Goal: Task Accomplishment & Management: Complete application form

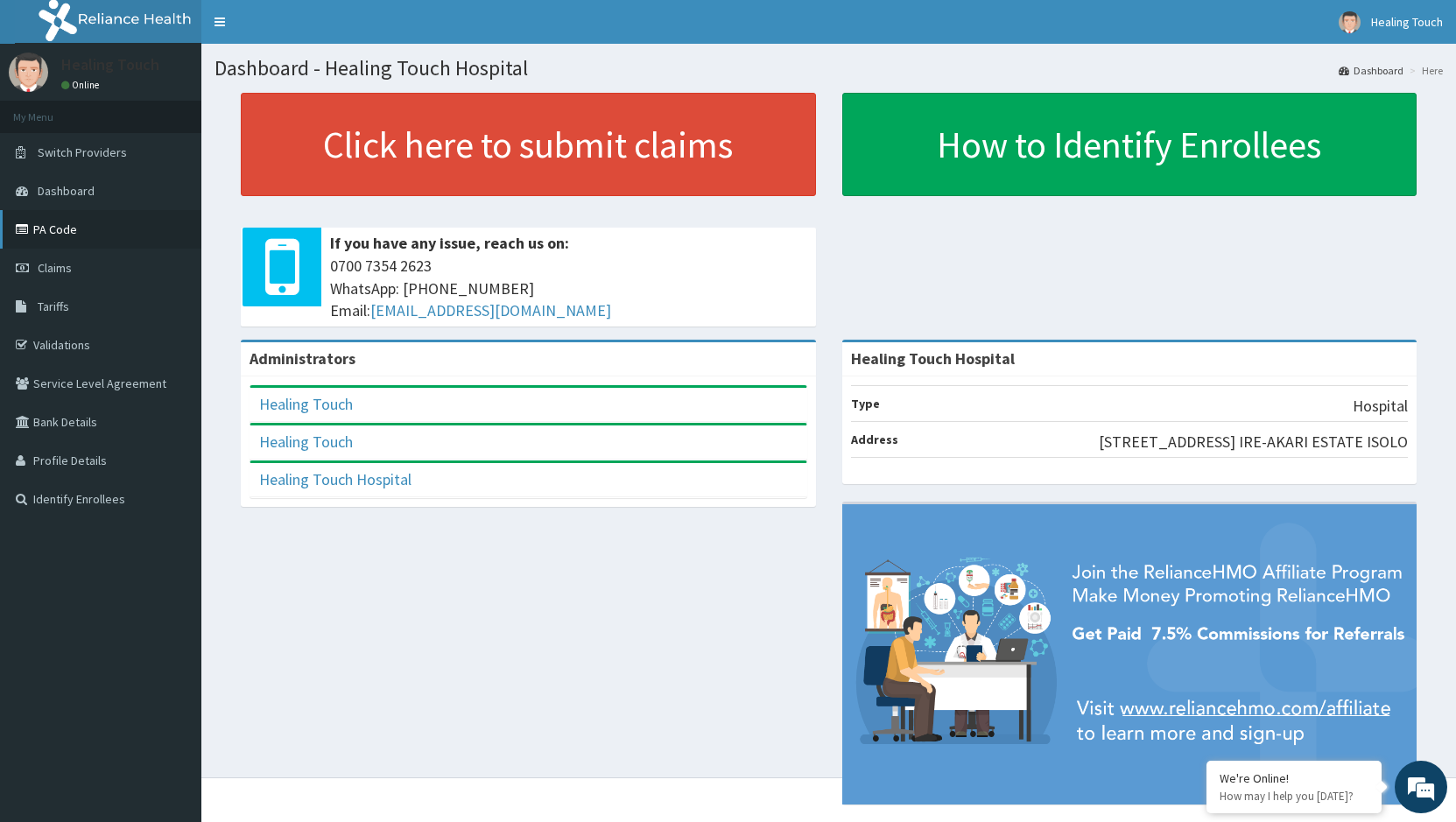
click at [61, 240] on link "PA Code" at bounding box center [101, 229] width 201 height 38
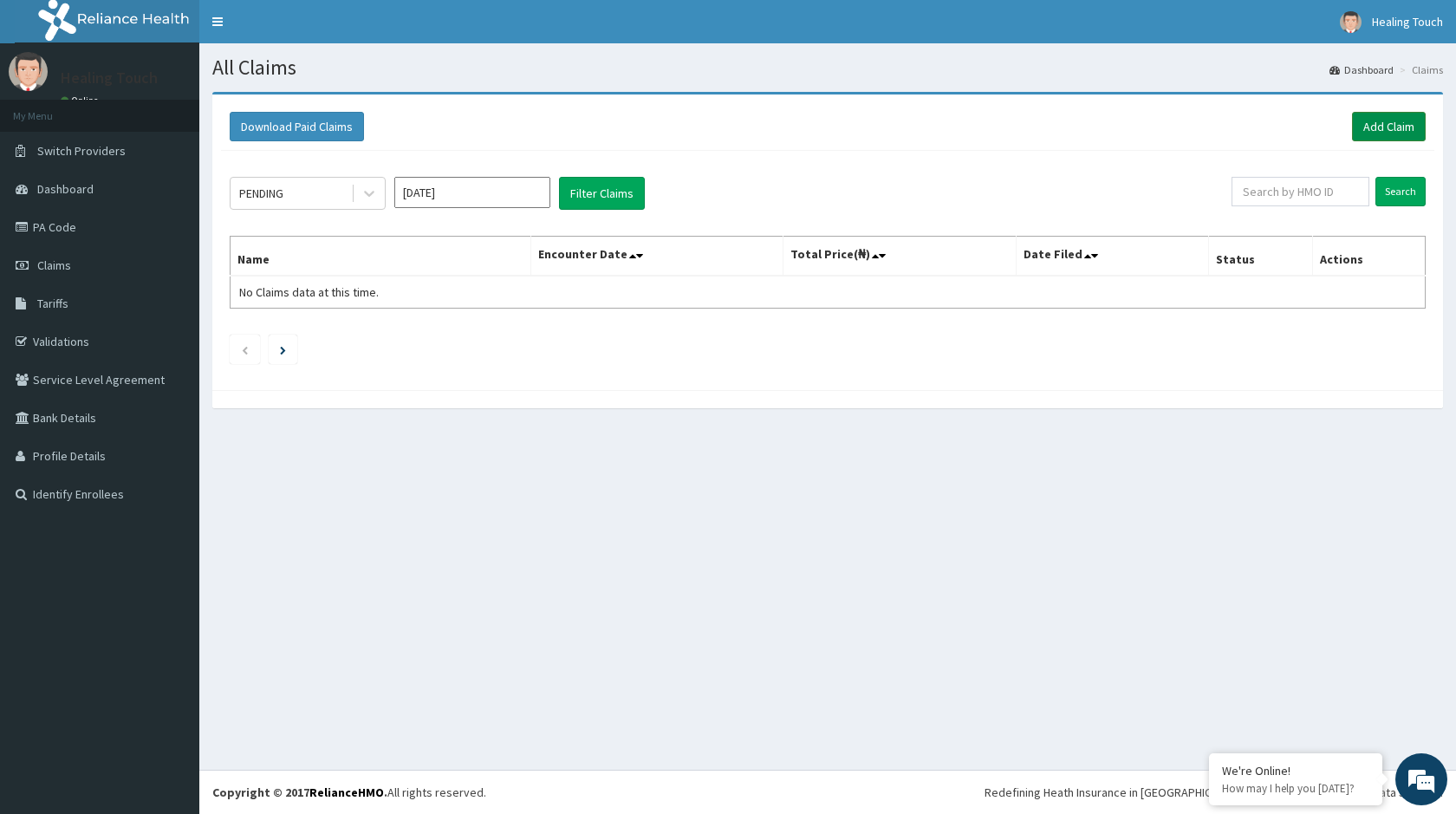
click at [1387, 130] on link "Add Claim" at bounding box center [1390, 126] width 74 height 29
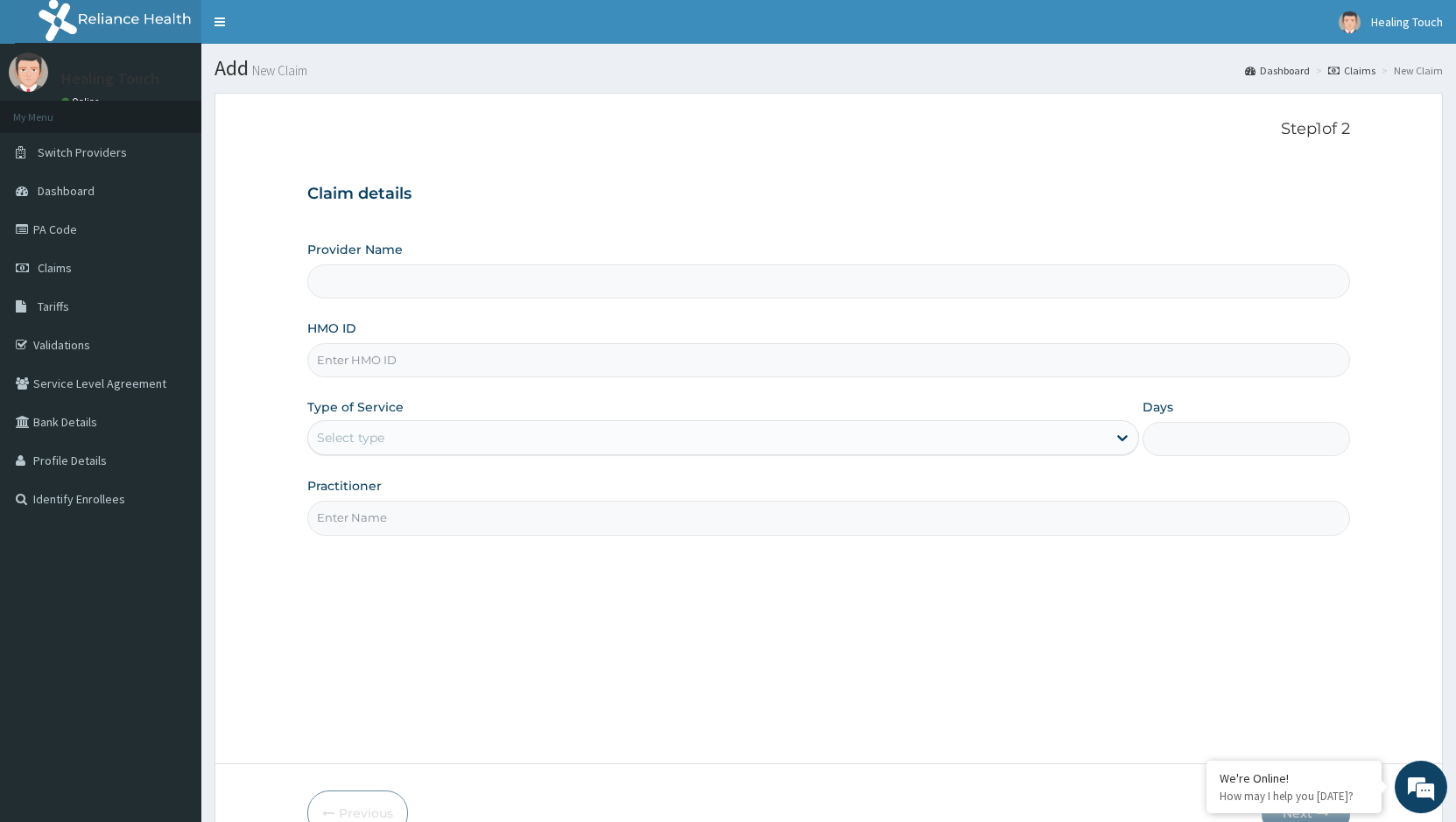
click at [623, 285] on input "Provider Name" at bounding box center [829, 282] width 1043 height 34
type input "Healing Touch Hospital"
click at [580, 355] on input "HMO ID" at bounding box center [829, 360] width 1043 height 34
type input "CHR/10158/D"
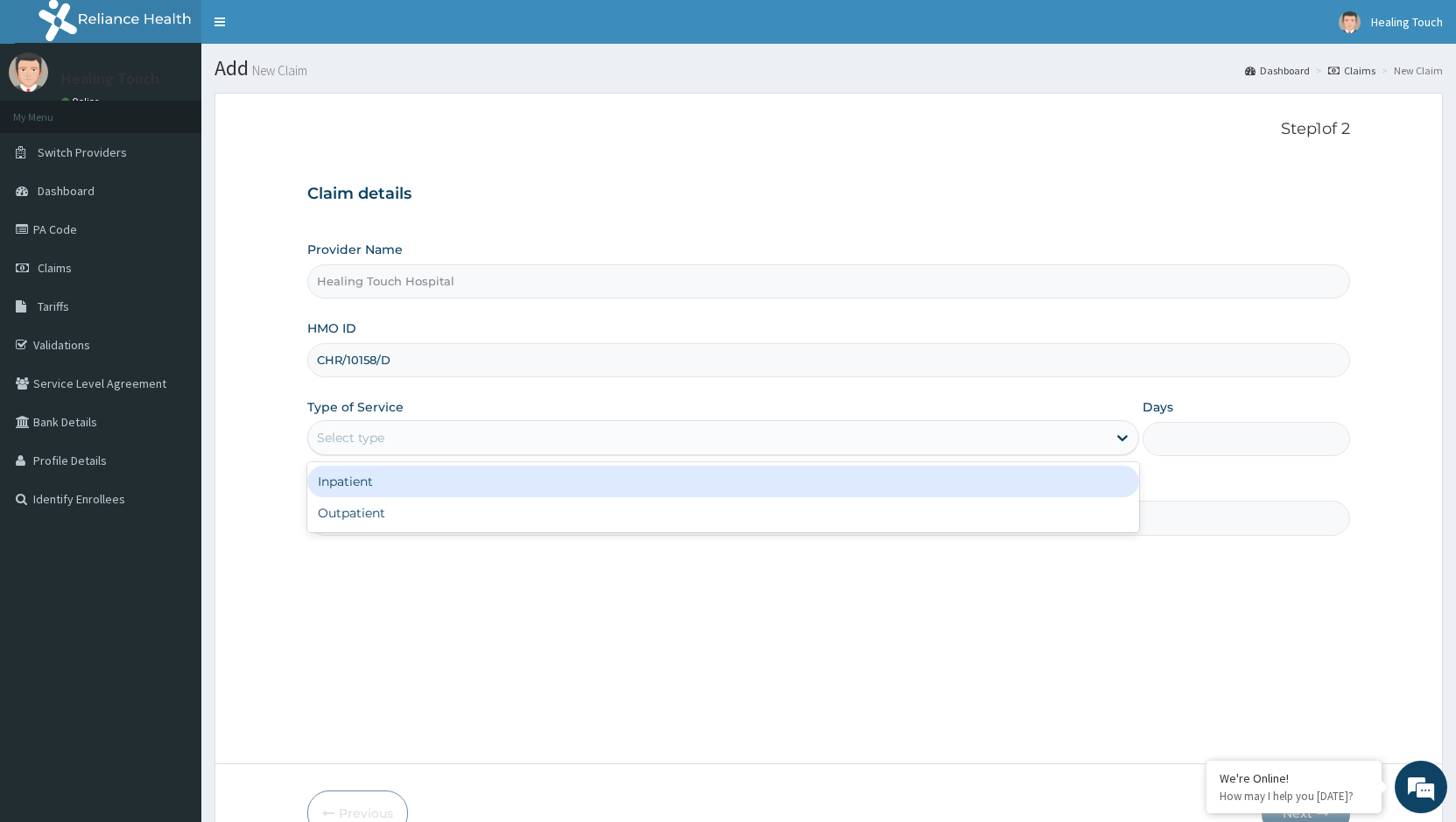
click at [621, 439] on div "Select type" at bounding box center [707, 437] width 798 height 28
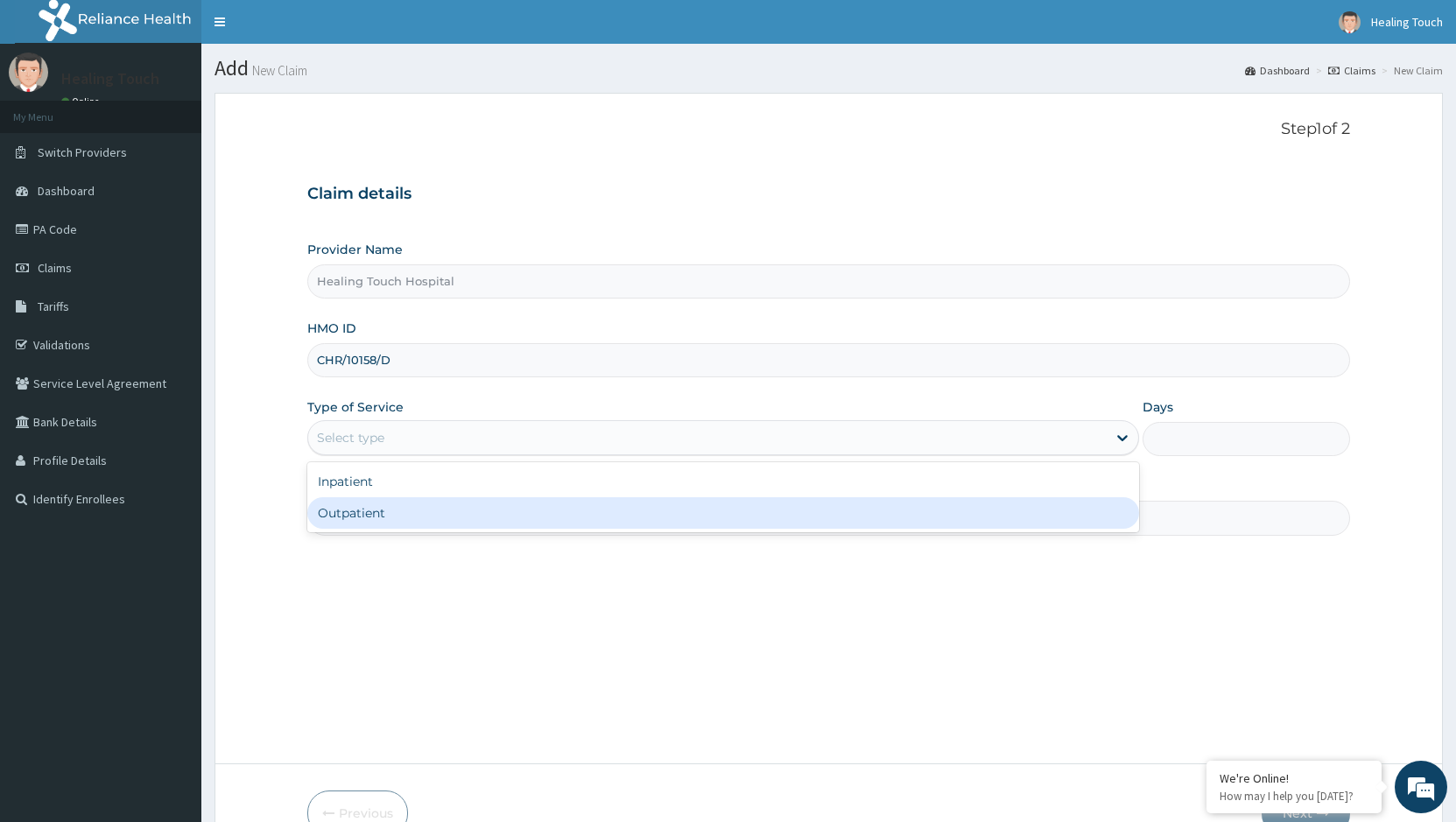
click at [572, 538] on div "Step 1 of 2 Claim details Provider Name Healing Touch Hospital HMO ID CHR/10158…" at bounding box center [829, 427] width 1043 height 616
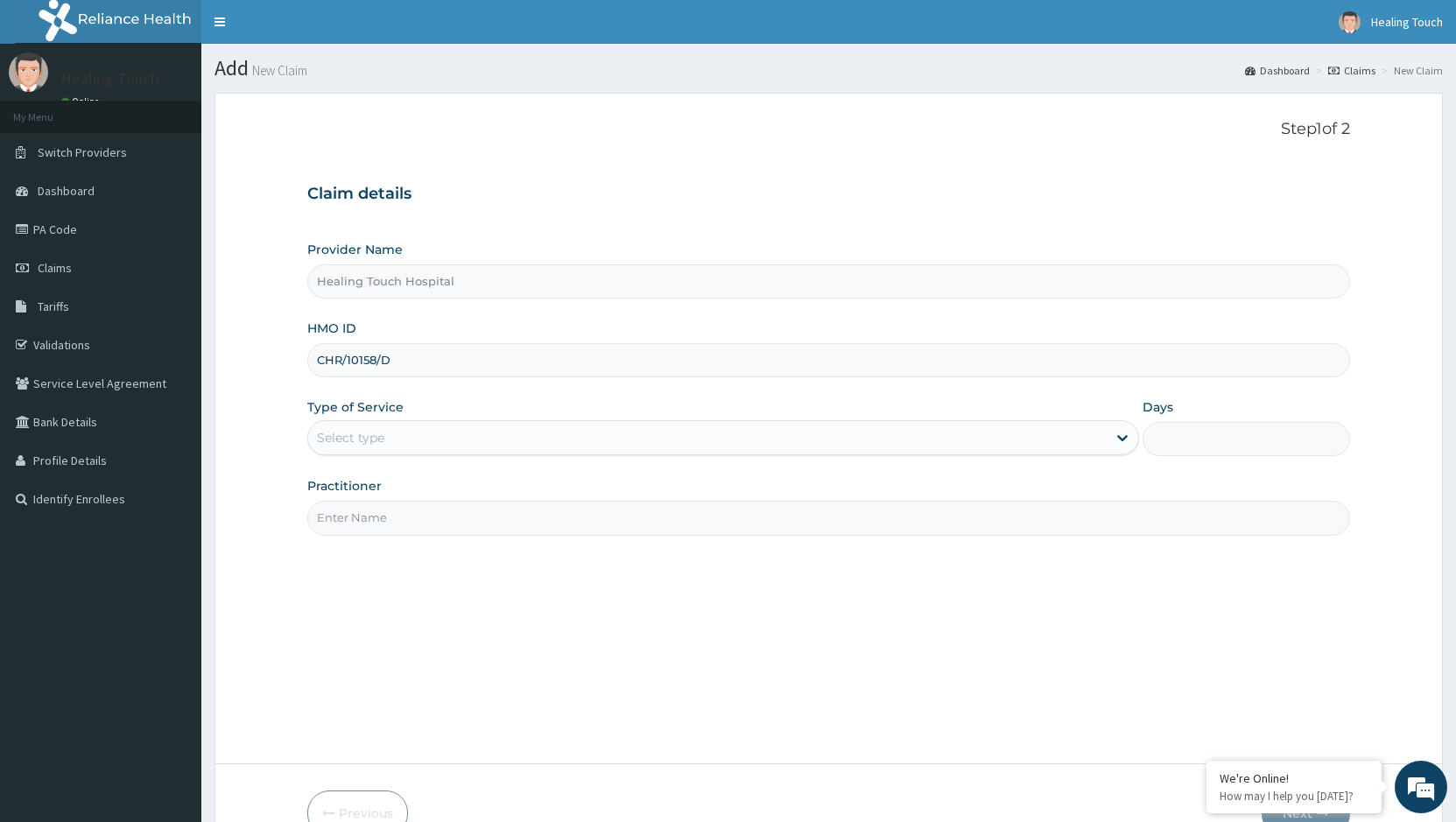
click at [588, 436] on div "Select type" at bounding box center [707, 437] width 798 height 28
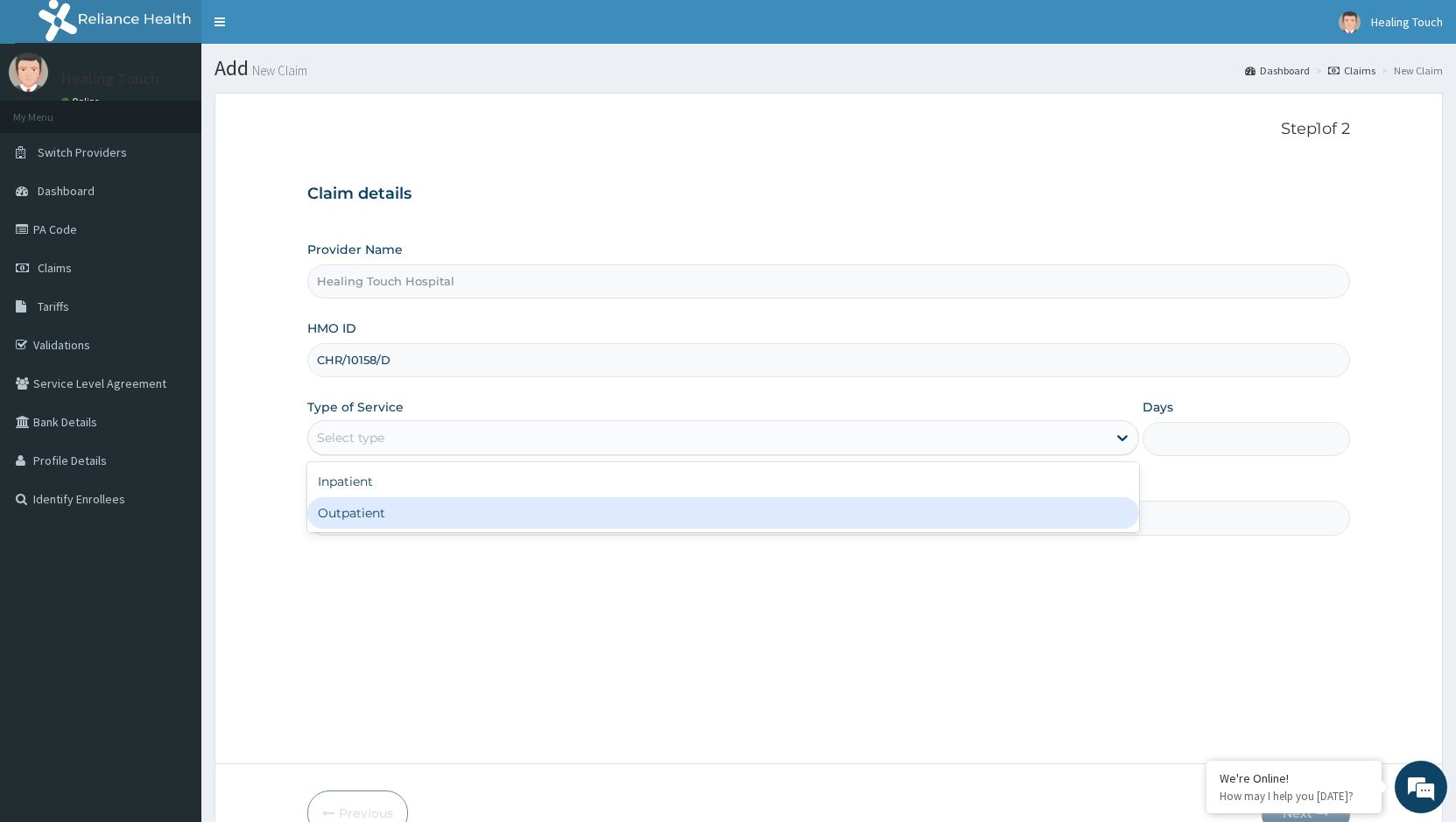
click at [567, 505] on div "Outpatient" at bounding box center [722, 513] width 830 height 32
type input "1"
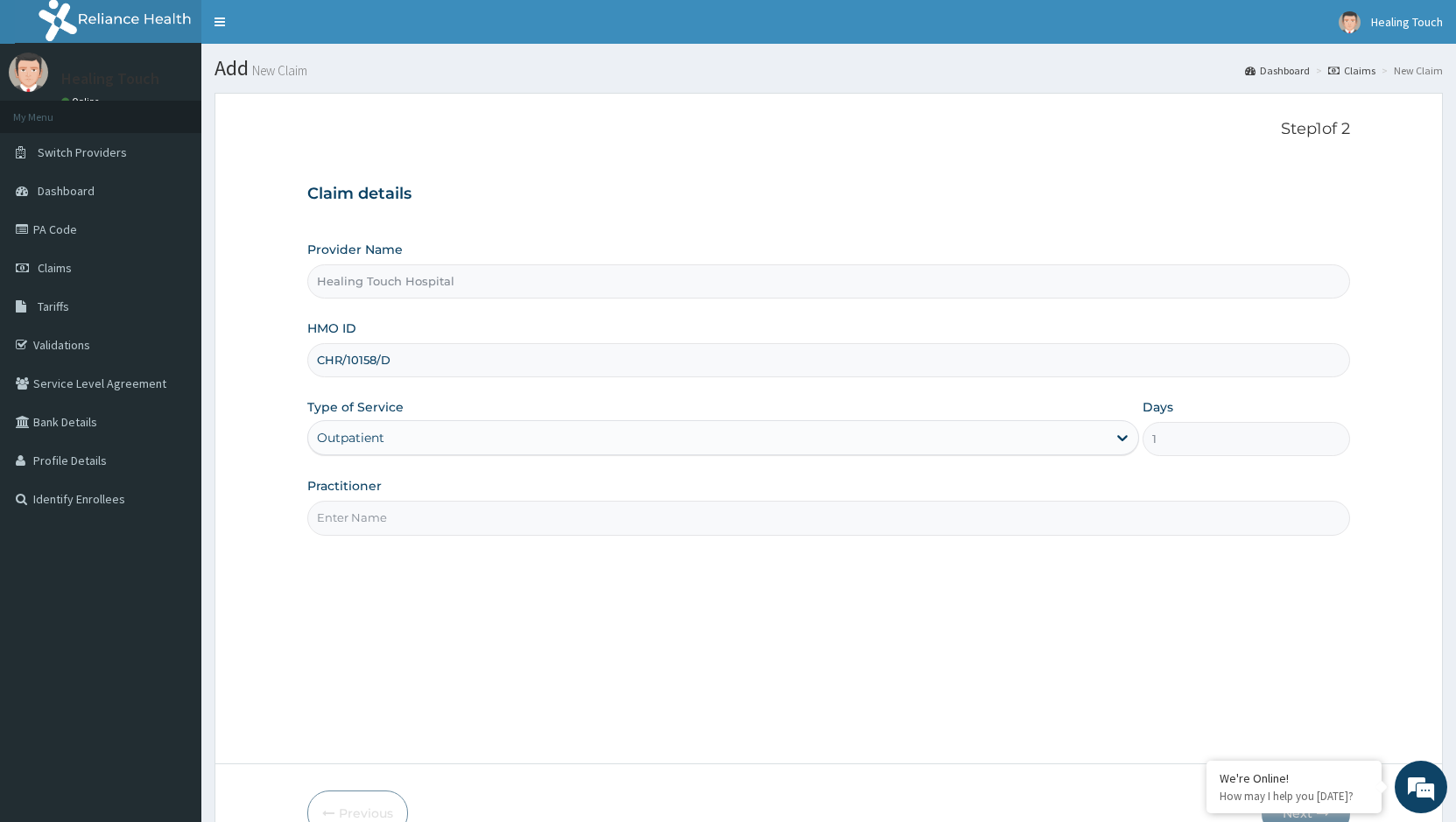
click at [721, 540] on div "Step 1 of 2 Claim details Provider Name Healing Touch Hospital HMO ID CHR/10158…" at bounding box center [829, 427] width 1043 height 616
click at [707, 528] on input "Practitioner" at bounding box center [829, 518] width 1043 height 34
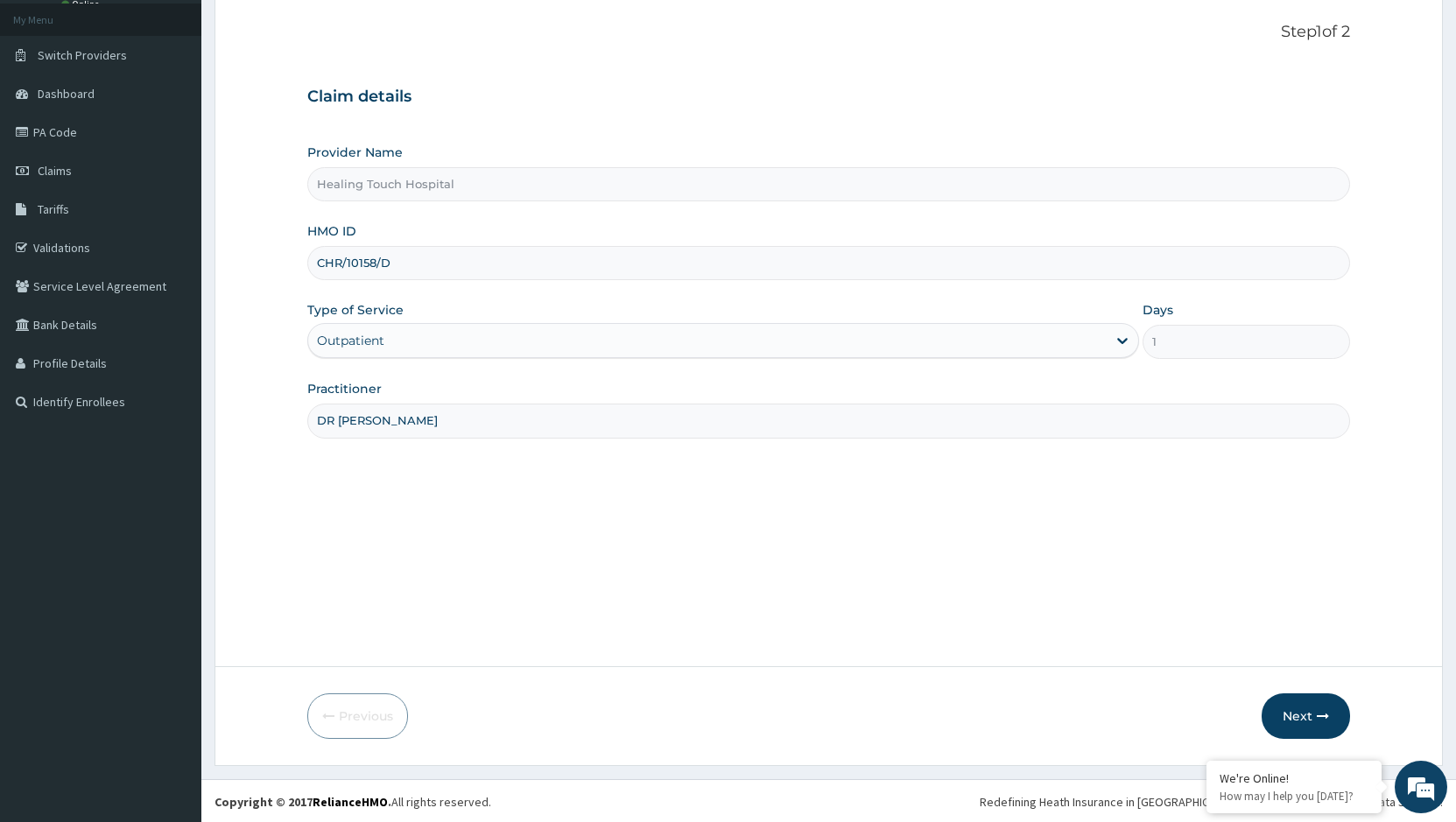
scroll to position [99, 0]
type input "DR JANE"
click at [1289, 698] on button "Next" at bounding box center [1306, 715] width 88 height 46
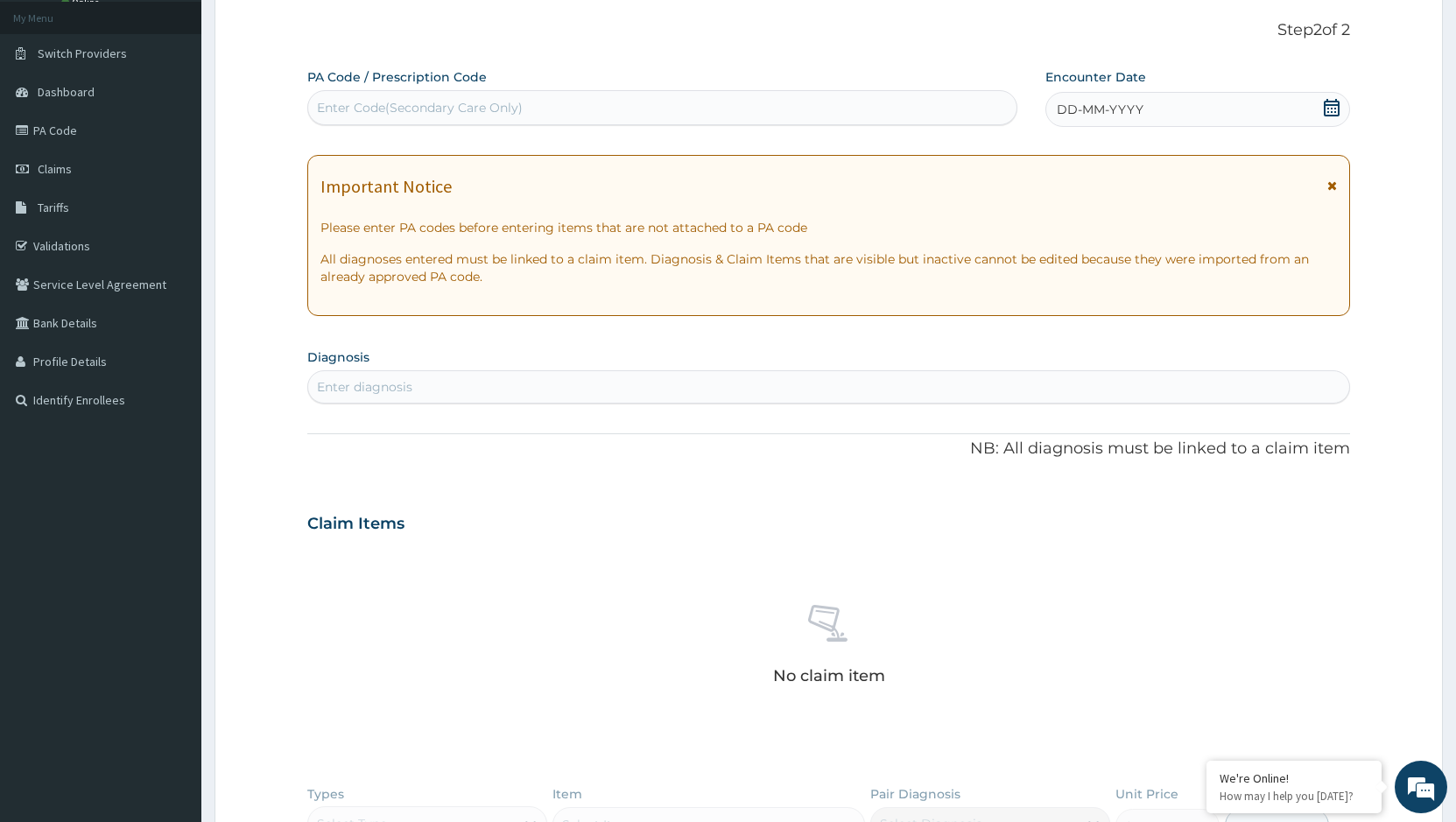
click at [663, 111] on div "Enter Code(Secondary Care Only)" at bounding box center [662, 107] width 708 height 28
paste input "PA/3CA8E0"
type input "PA/3CA8E0"
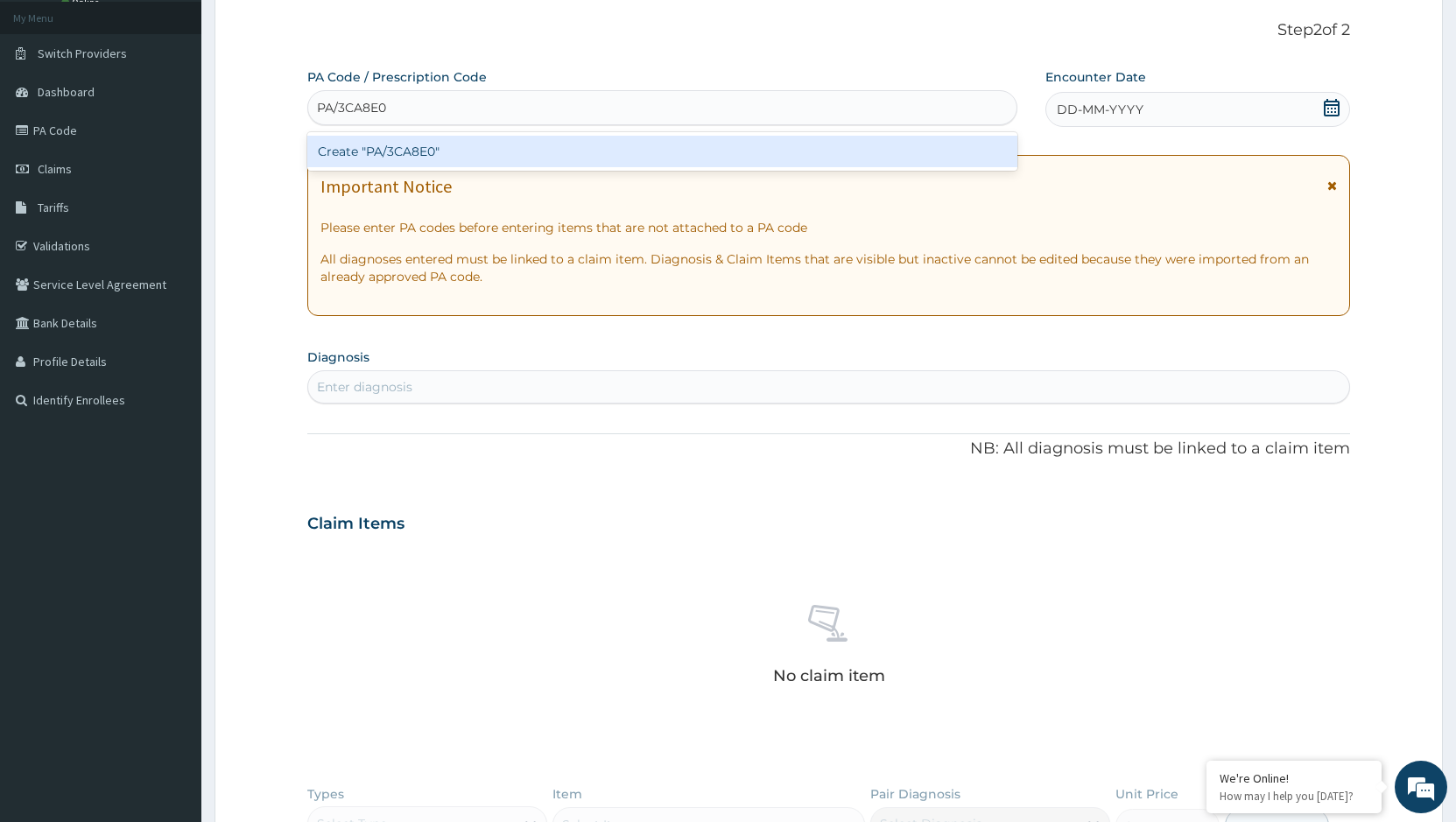
click at [657, 148] on div "Create "PA/3CA8E0"" at bounding box center [662, 151] width 710 height 32
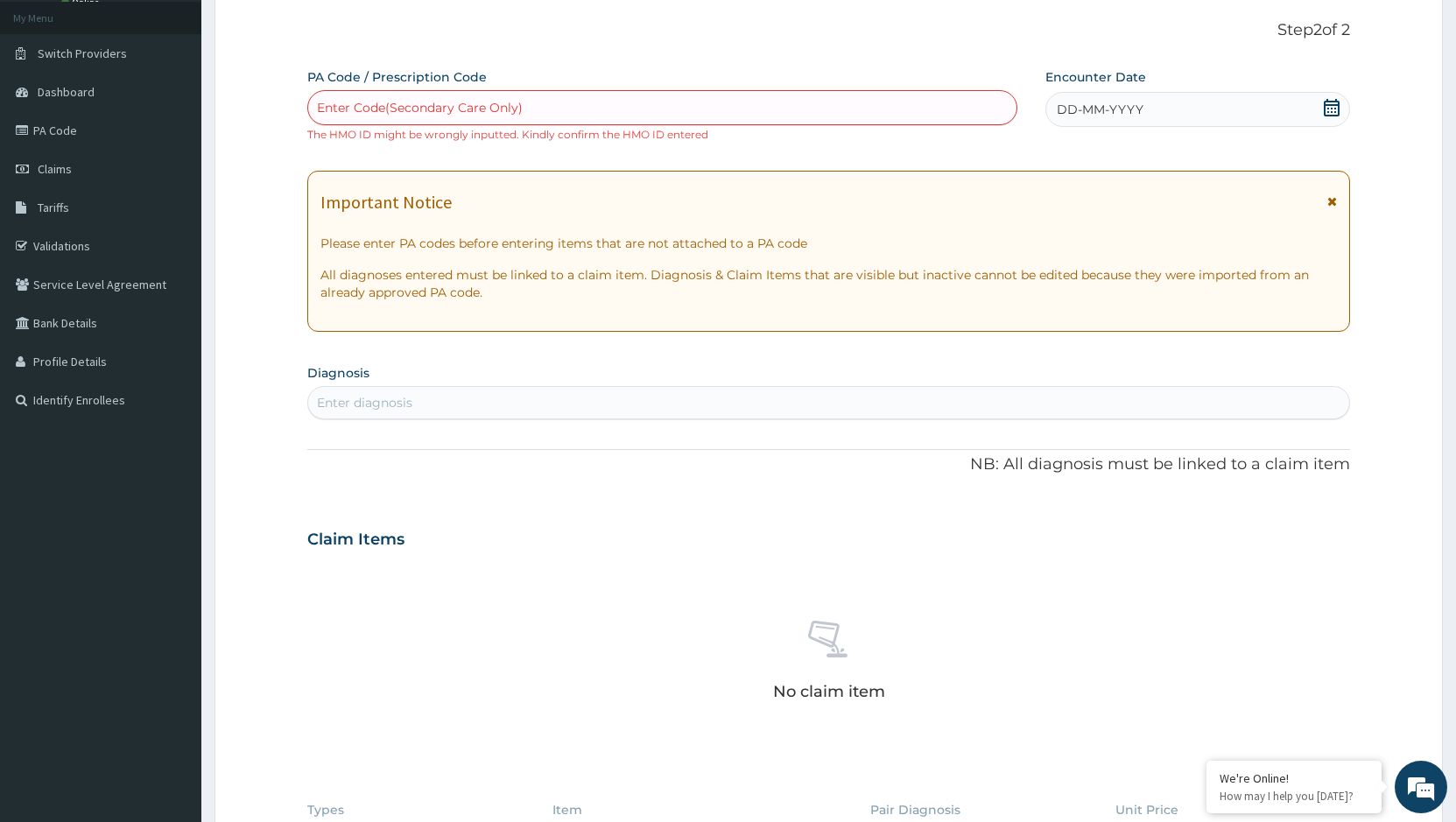
click at [376, 106] on div "Enter Code(Secondary Care Only)" at bounding box center [420, 107] width 206 height 17
paste input "PA/3CA8E0"
type input "PA/3CA8E0"
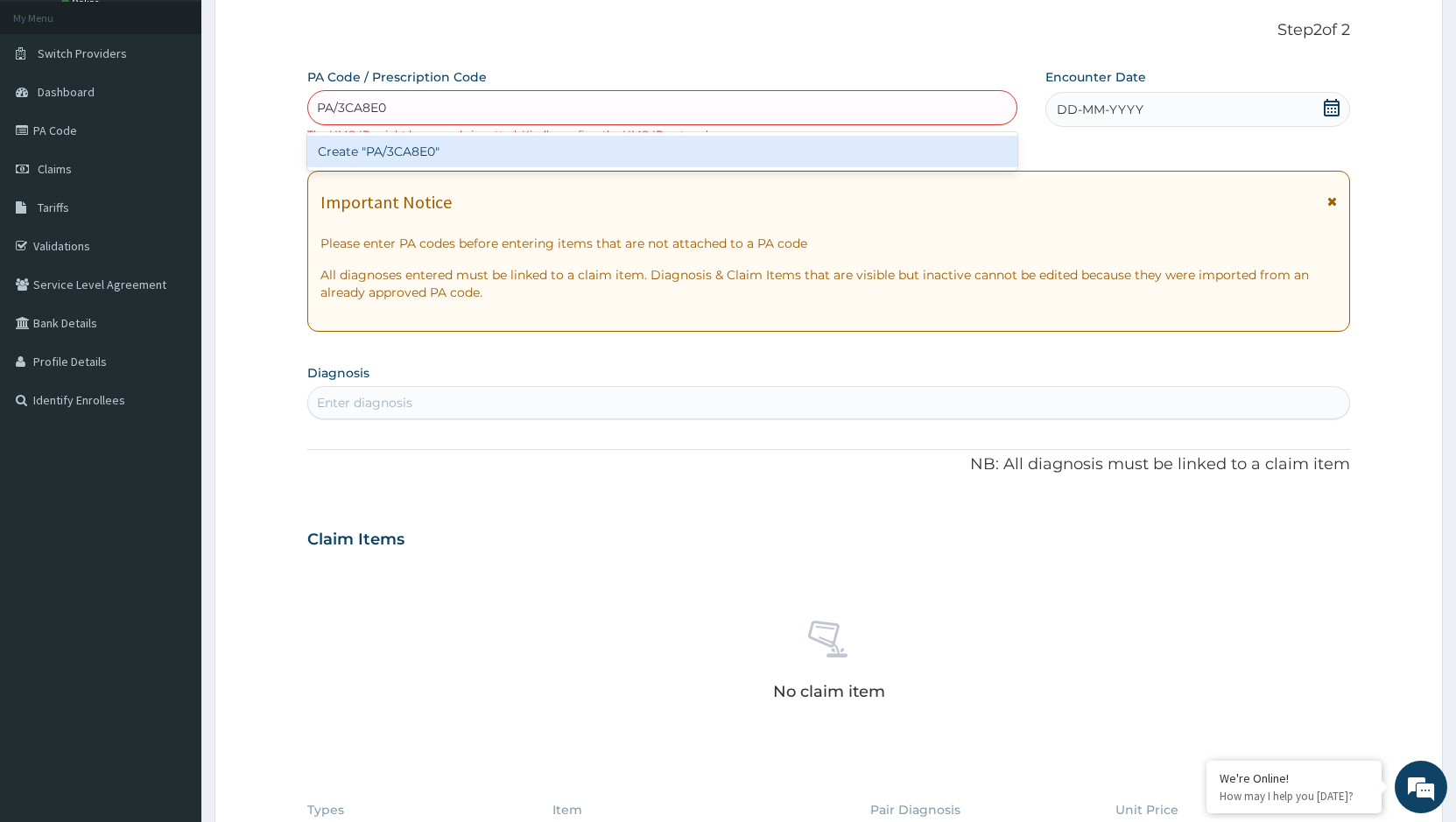
click at [363, 149] on div "Create "PA/3CA8E0"" at bounding box center [662, 151] width 710 height 32
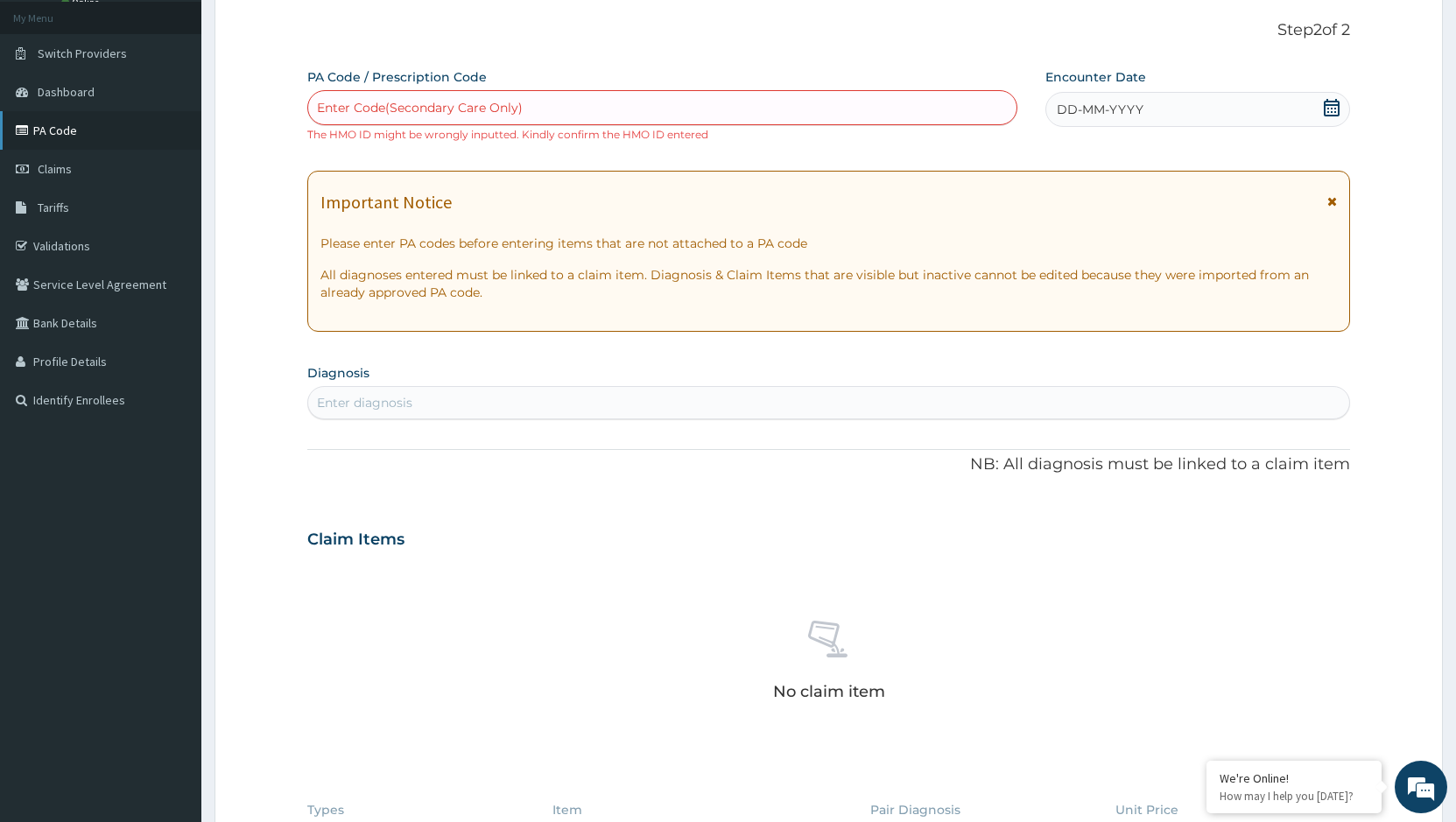
click at [67, 128] on link "PA Code" at bounding box center [101, 130] width 201 height 38
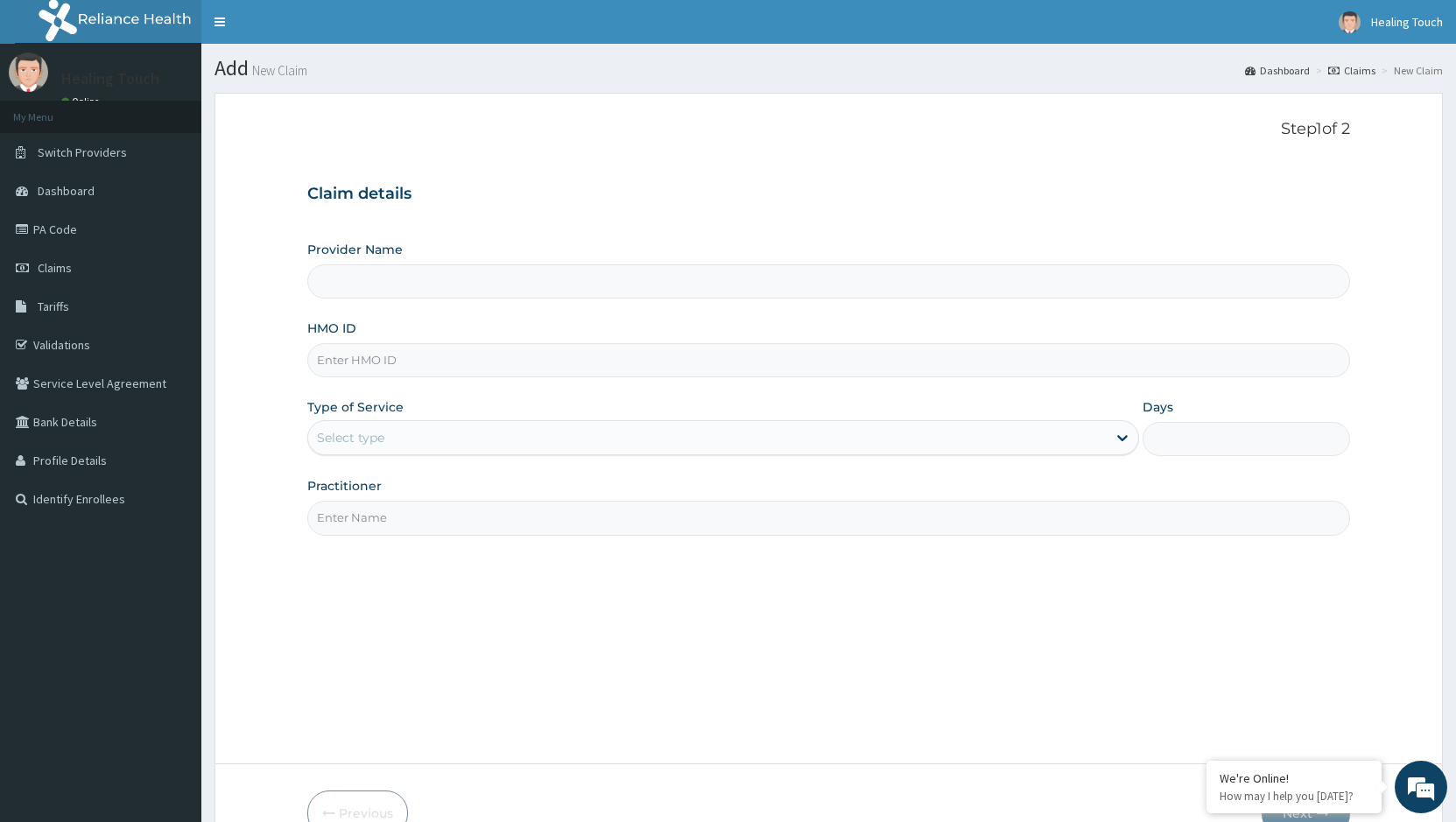
click at [425, 354] on input "HMO ID" at bounding box center [829, 360] width 1043 height 34
type input "Healing Touch Hospital"
type input "CRH/10158/D"
click at [430, 433] on div "Select type" at bounding box center [707, 437] width 798 height 28
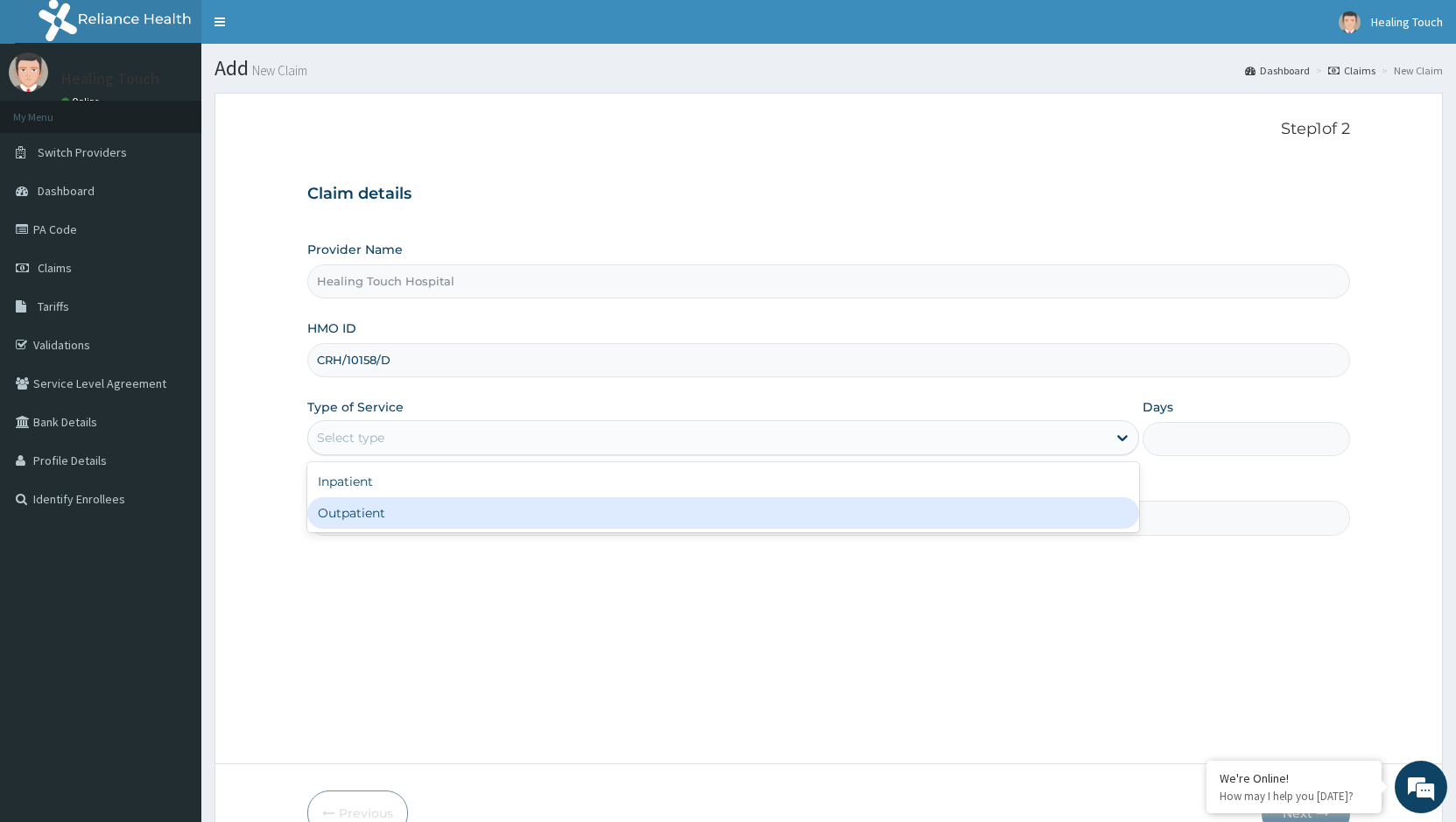
click at [373, 516] on div "Outpatient" at bounding box center [722, 513] width 830 height 32
type input "1"
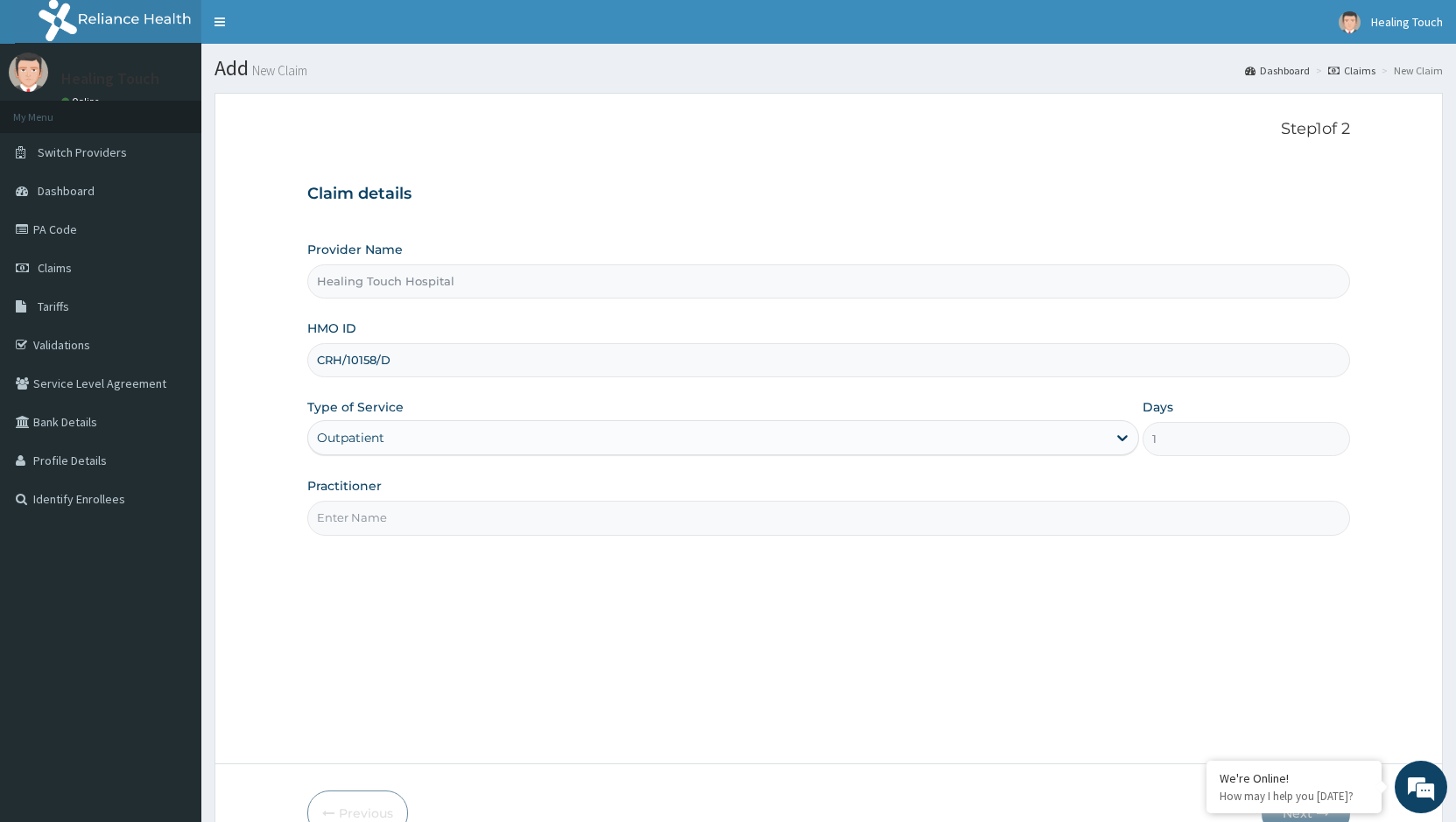
click at [375, 519] on input "Practitioner" at bounding box center [829, 518] width 1043 height 34
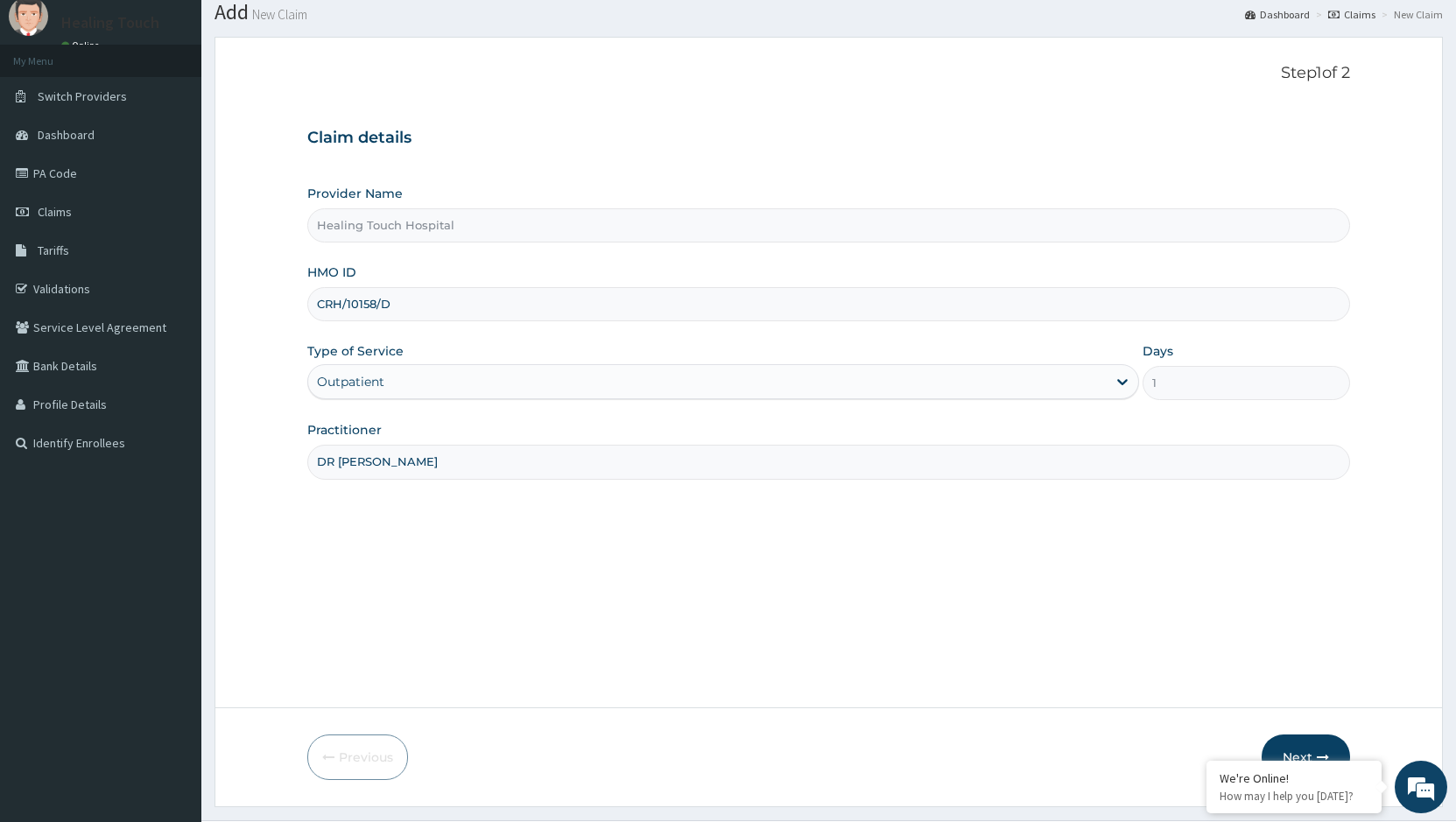
scroll to position [99, 0]
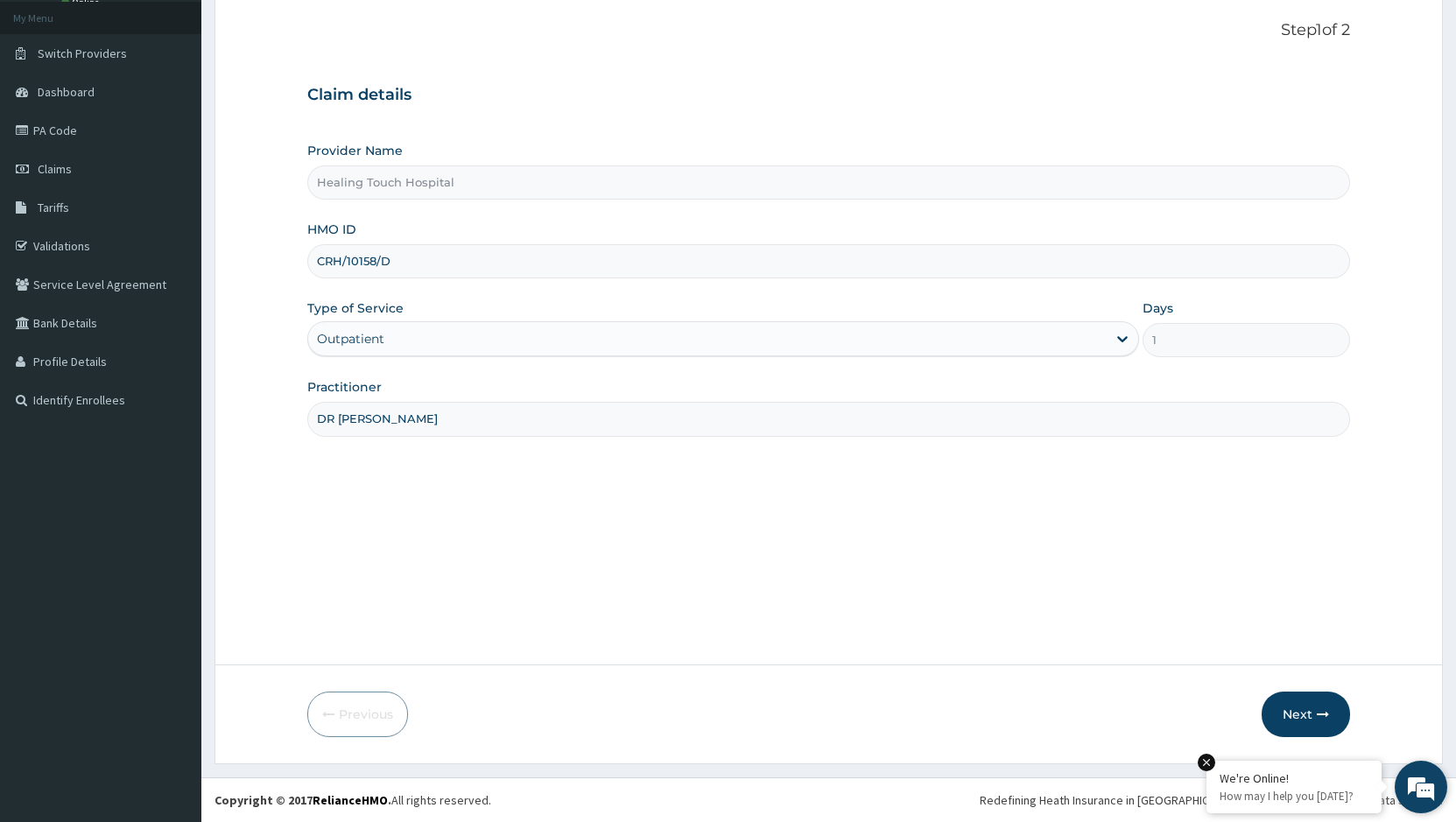
type input "DR JANE"
click at [1201, 767] on em at bounding box center [1206, 763] width 17 height 17
click at [1333, 716] on button "Next" at bounding box center [1306, 715] width 88 height 46
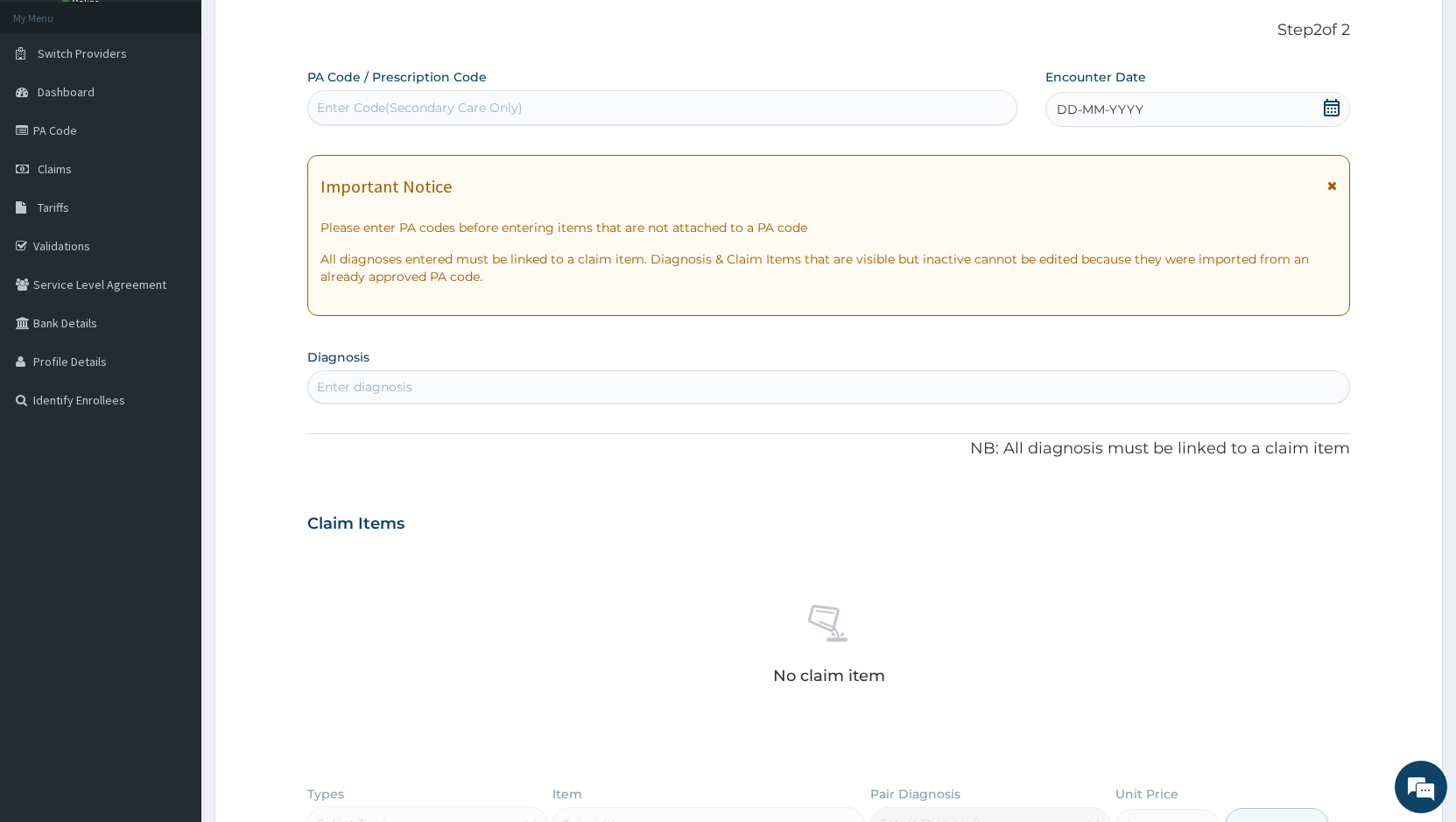
click at [623, 102] on div "Enter Code(Secondary Care Only)" at bounding box center [662, 107] width 708 height 28
paste input "PA/3CA8E0"
type input "PA/3CA8E0"
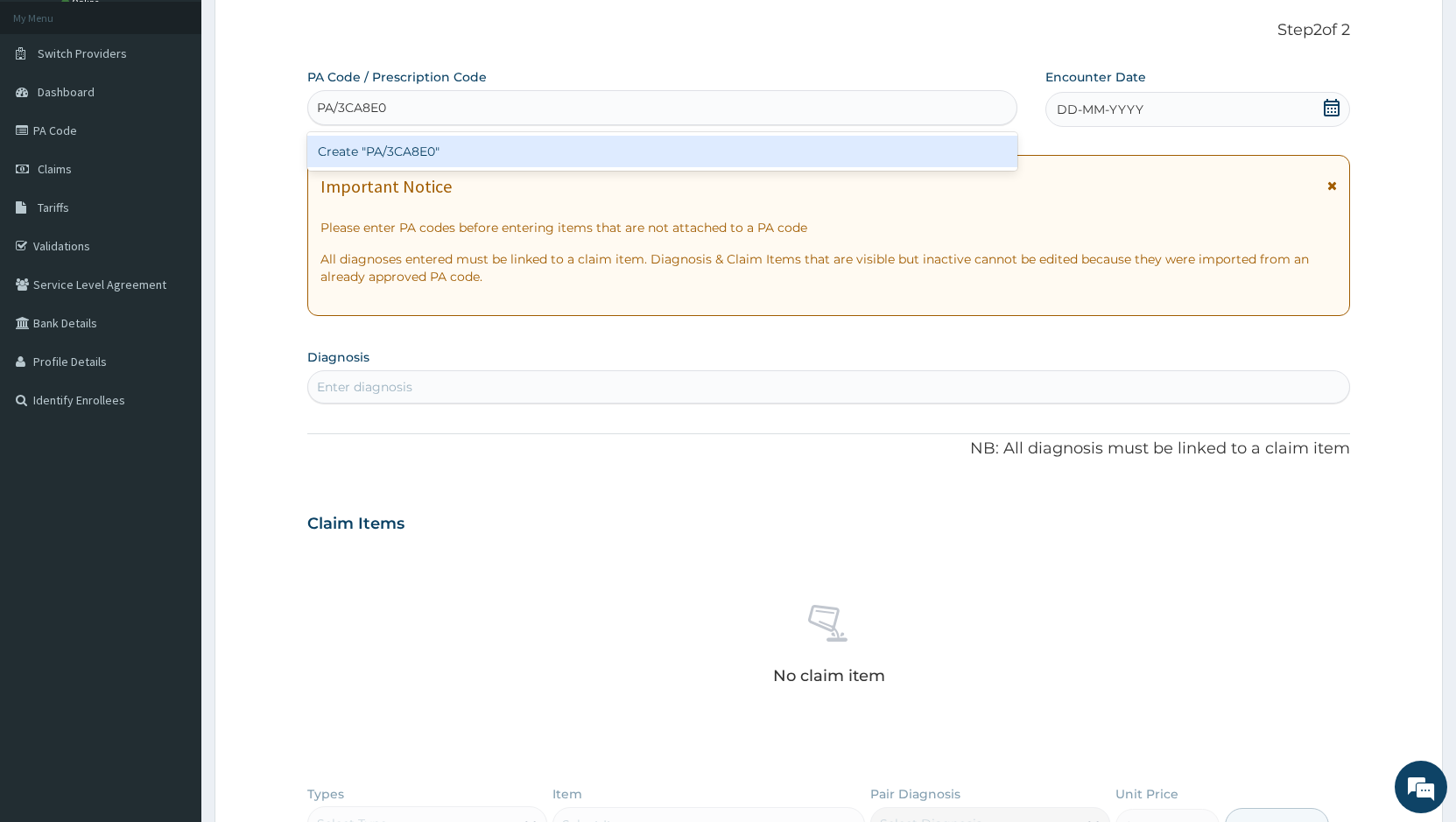
click at [473, 154] on div "Create "PA/3CA8E0"" at bounding box center [662, 151] width 710 height 32
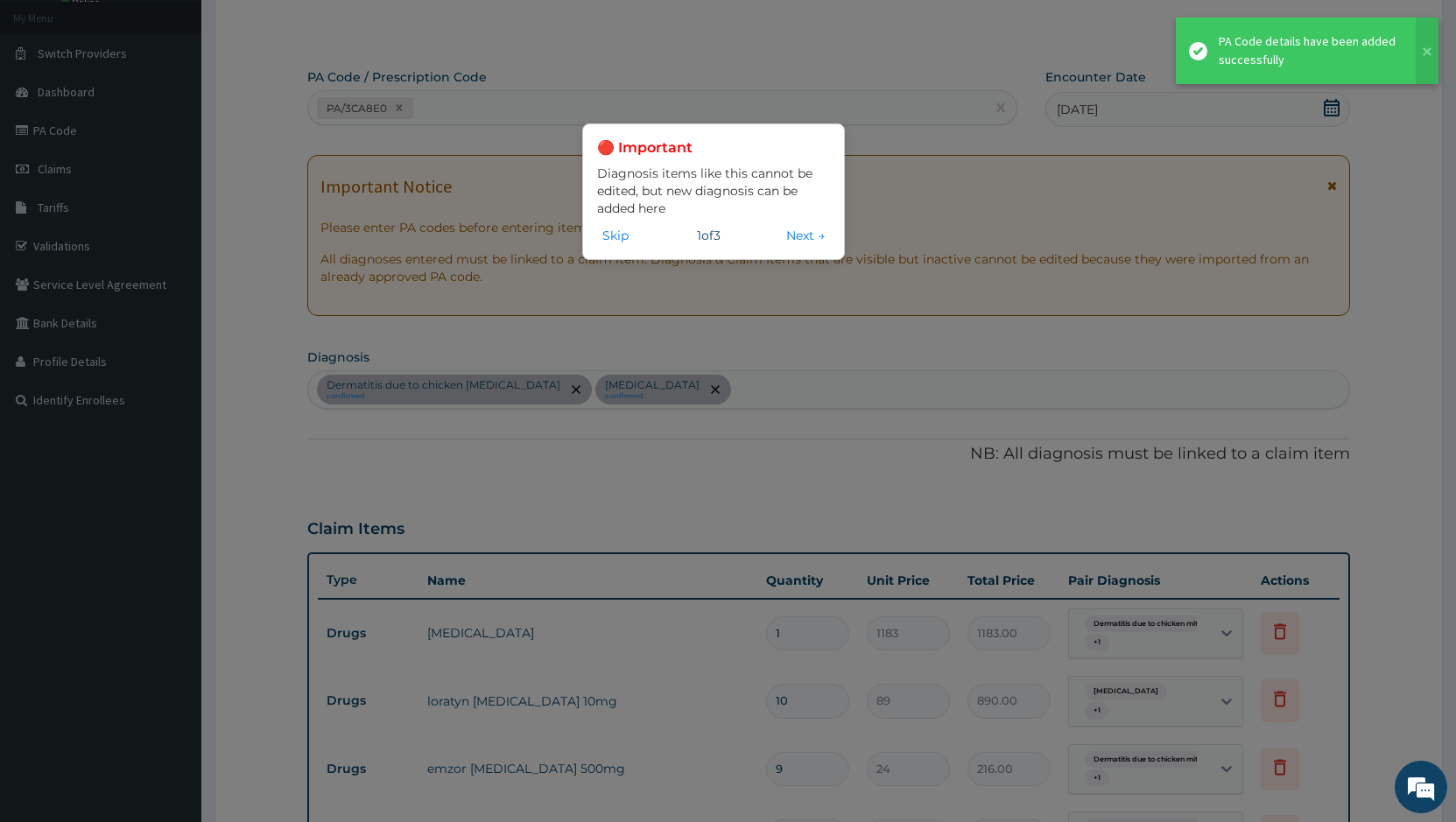
scroll to position [124, 0]
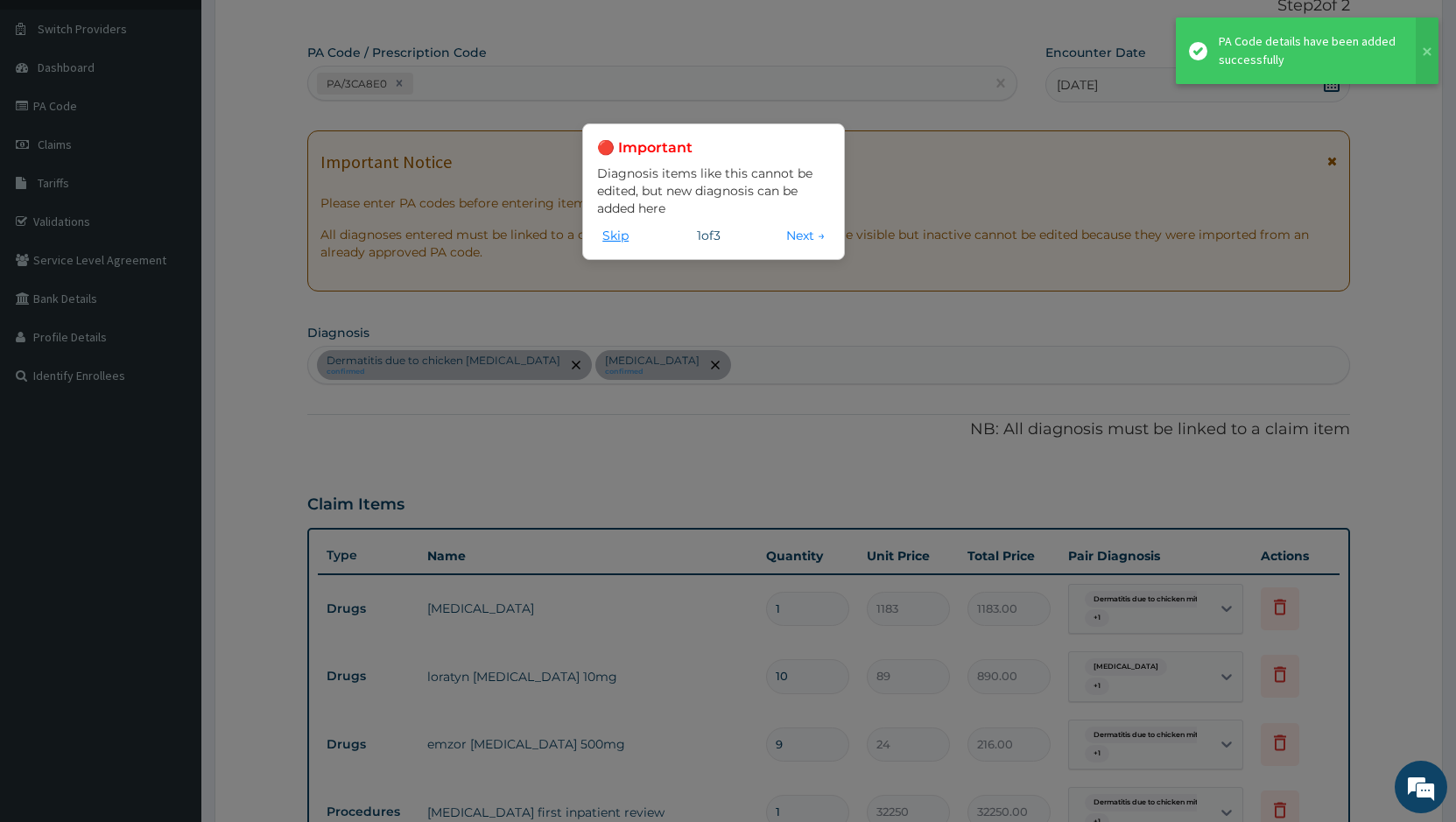
click at [605, 240] on button "Skip" at bounding box center [615, 236] width 36 height 19
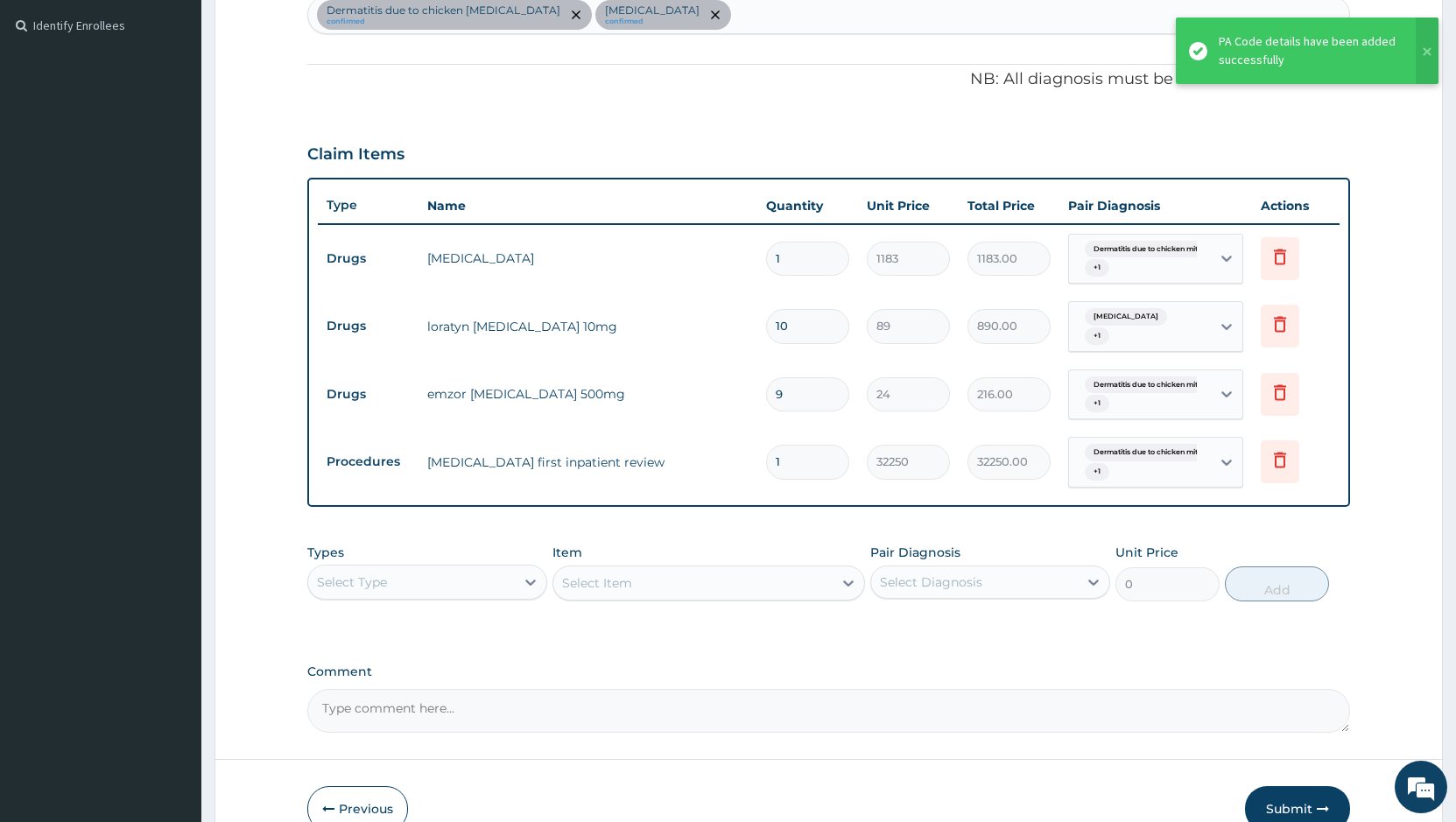
scroll to position [560, 0]
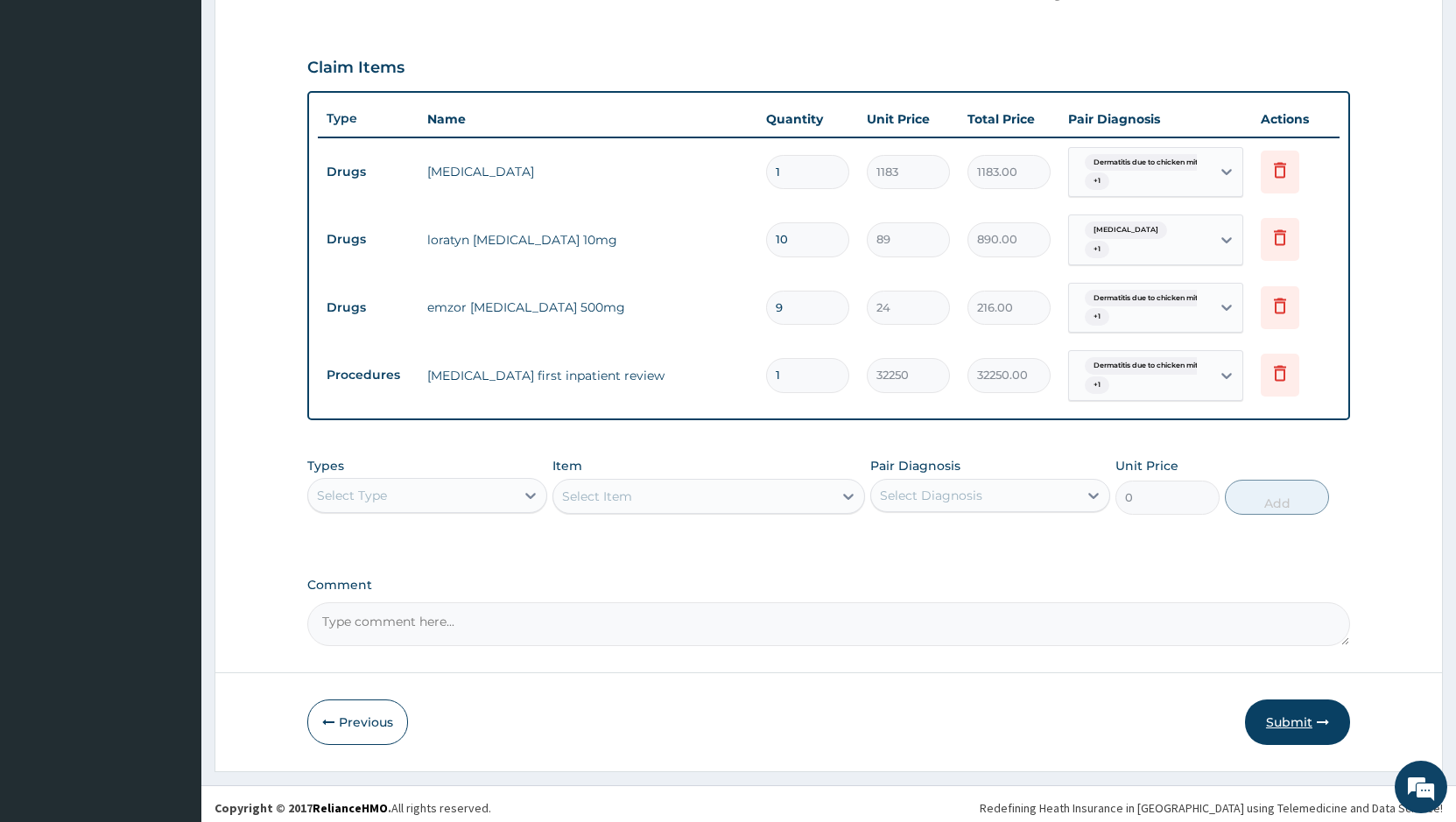
click at [1268, 709] on button "Submit" at bounding box center [1298, 722] width 105 height 46
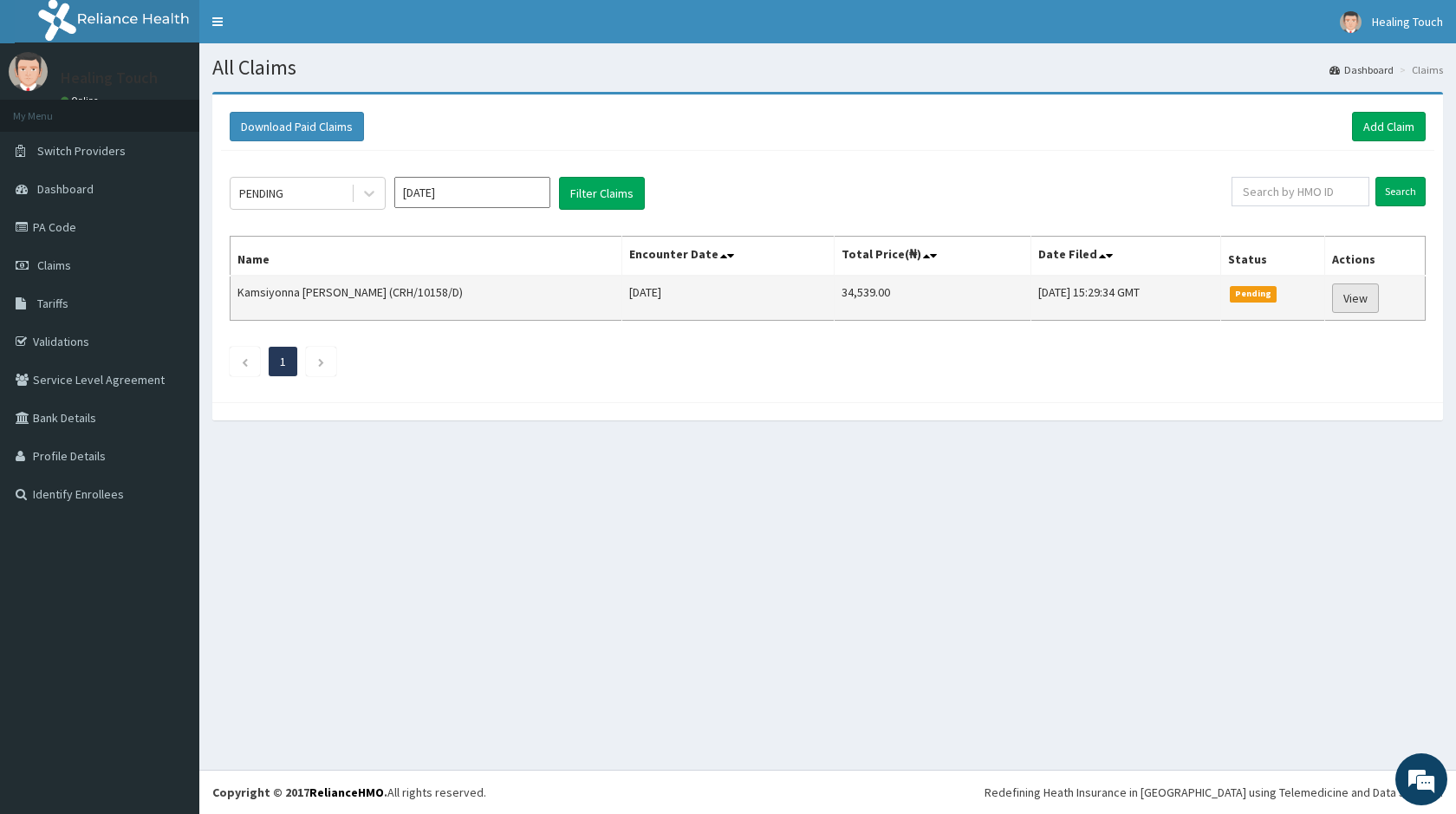
click at [1355, 301] on link "View" at bounding box center [1355, 298] width 46 height 29
